Goal: Navigation & Orientation: Understand site structure

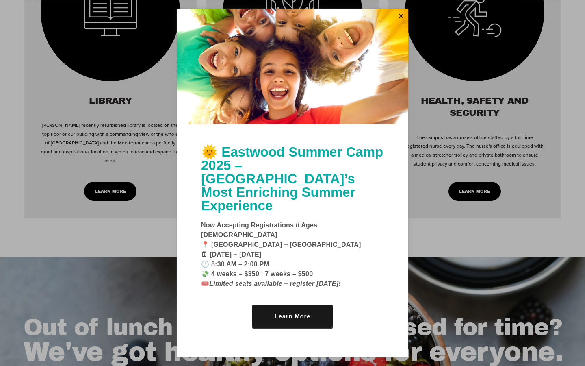
scroll to position [1239, 0]
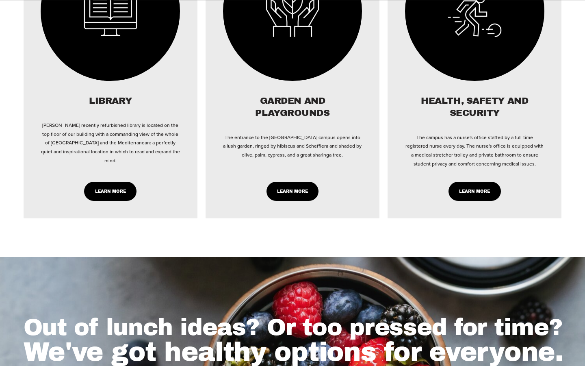
scroll to position [1239, 0]
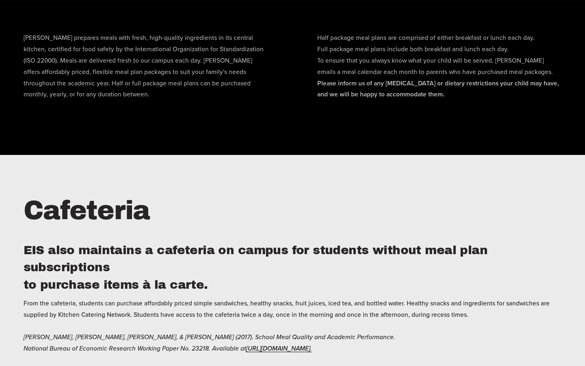
scroll to position [1239, 0]
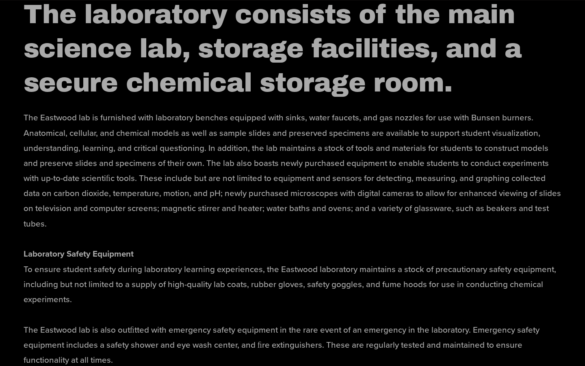
scroll to position [1239, 0]
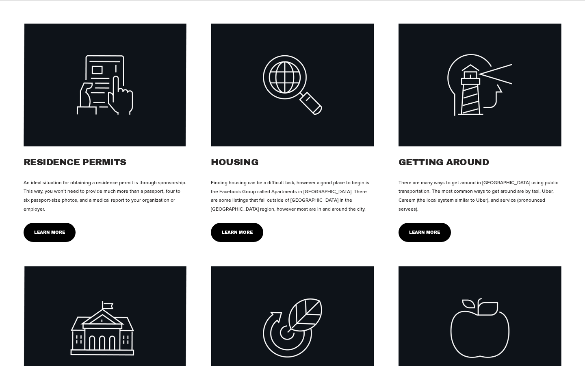
scroll to position [1239, 0]
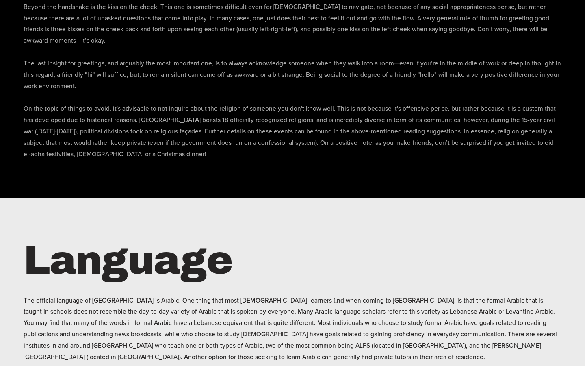
scroll to position [1239, 0]
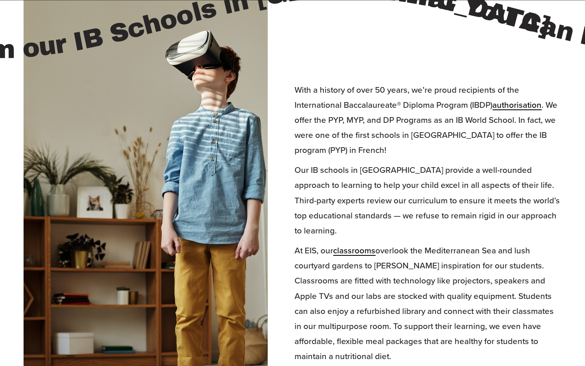
scroll to position [1758, 0]
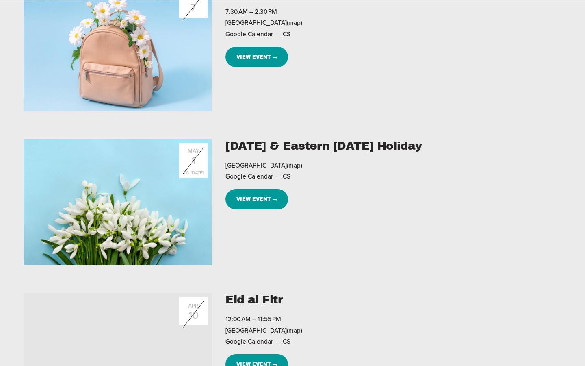
scroll to position [1239, 0]
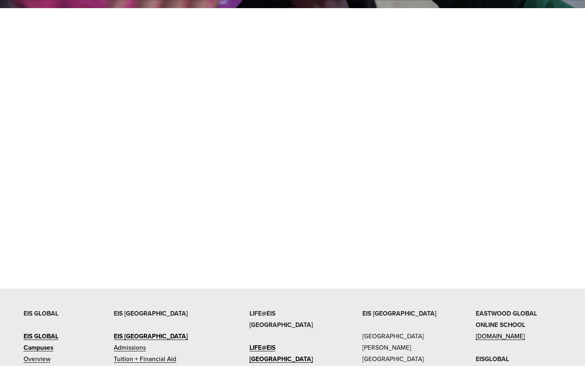
scroll to position [1115, 0]
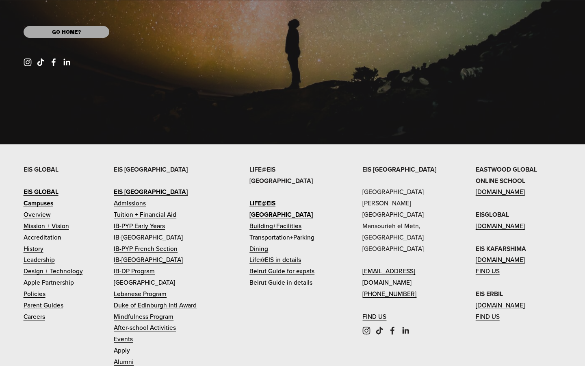
scroll to position [367, 0]
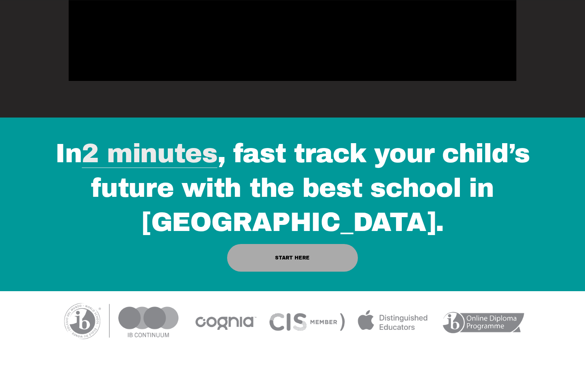
scroll to position [1239, 0]
